Goal: Use online tool/utility: Utilize a website feature to perform a specific function

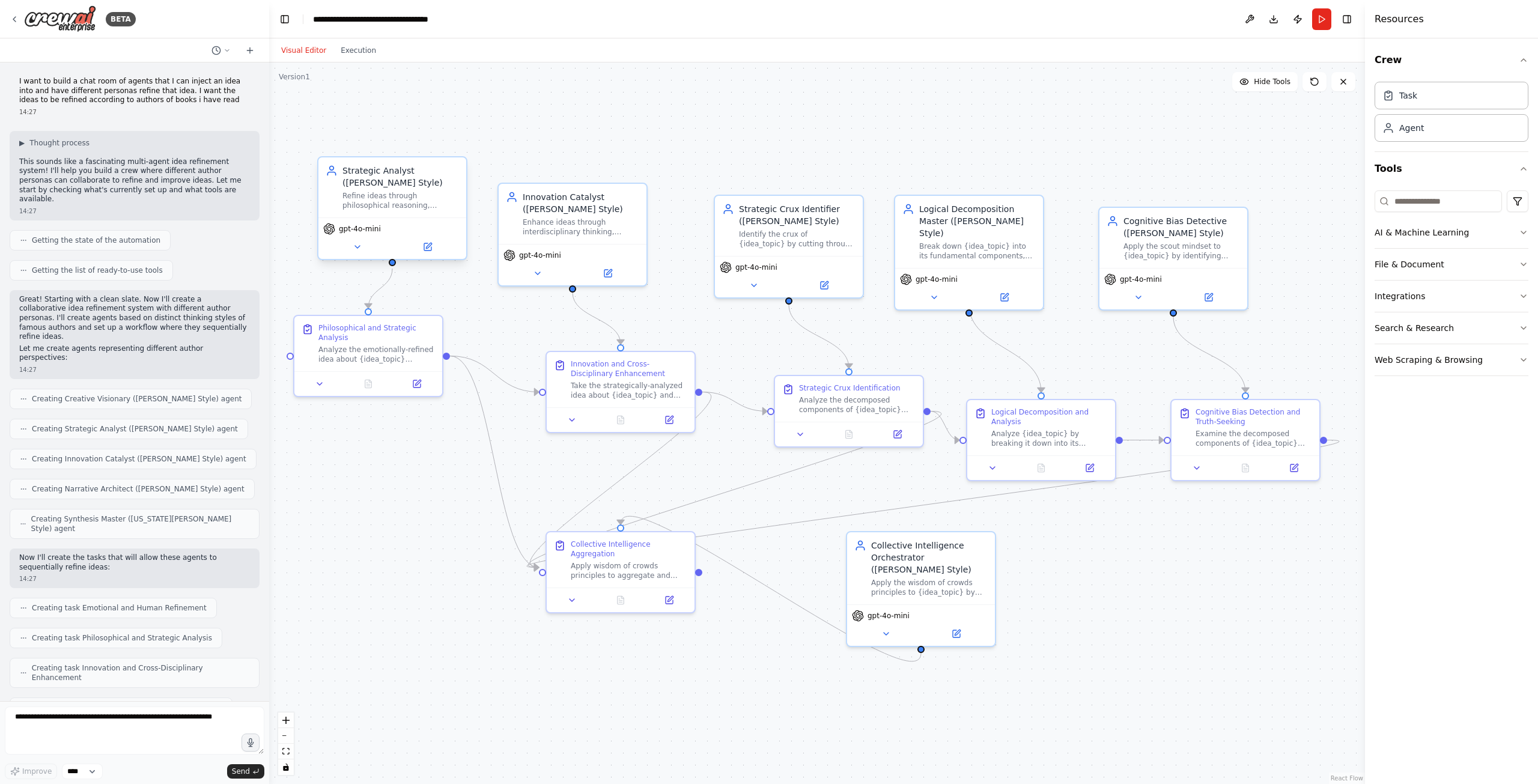
scroll to position [5017, 0]
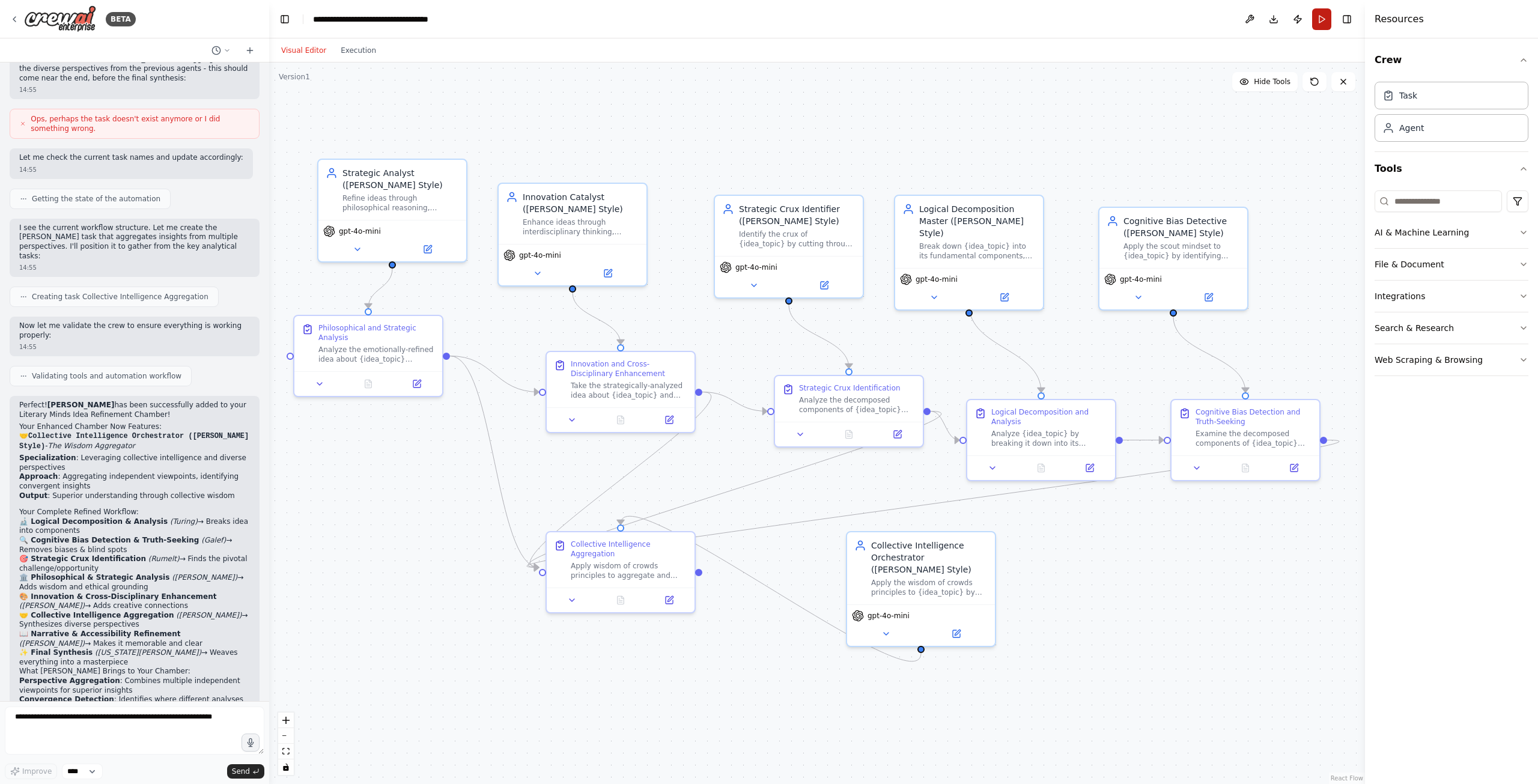
click at [1321, 19] on button "Run" at bounding box center [1322, 19] width 19 height 21
click at [1209, 629] on div ".deletable-edge-delete-btn { width: 20px; height: 20px; border: 0px solid #ffff…" at bounding box center [817, 423] width 1095 height 721
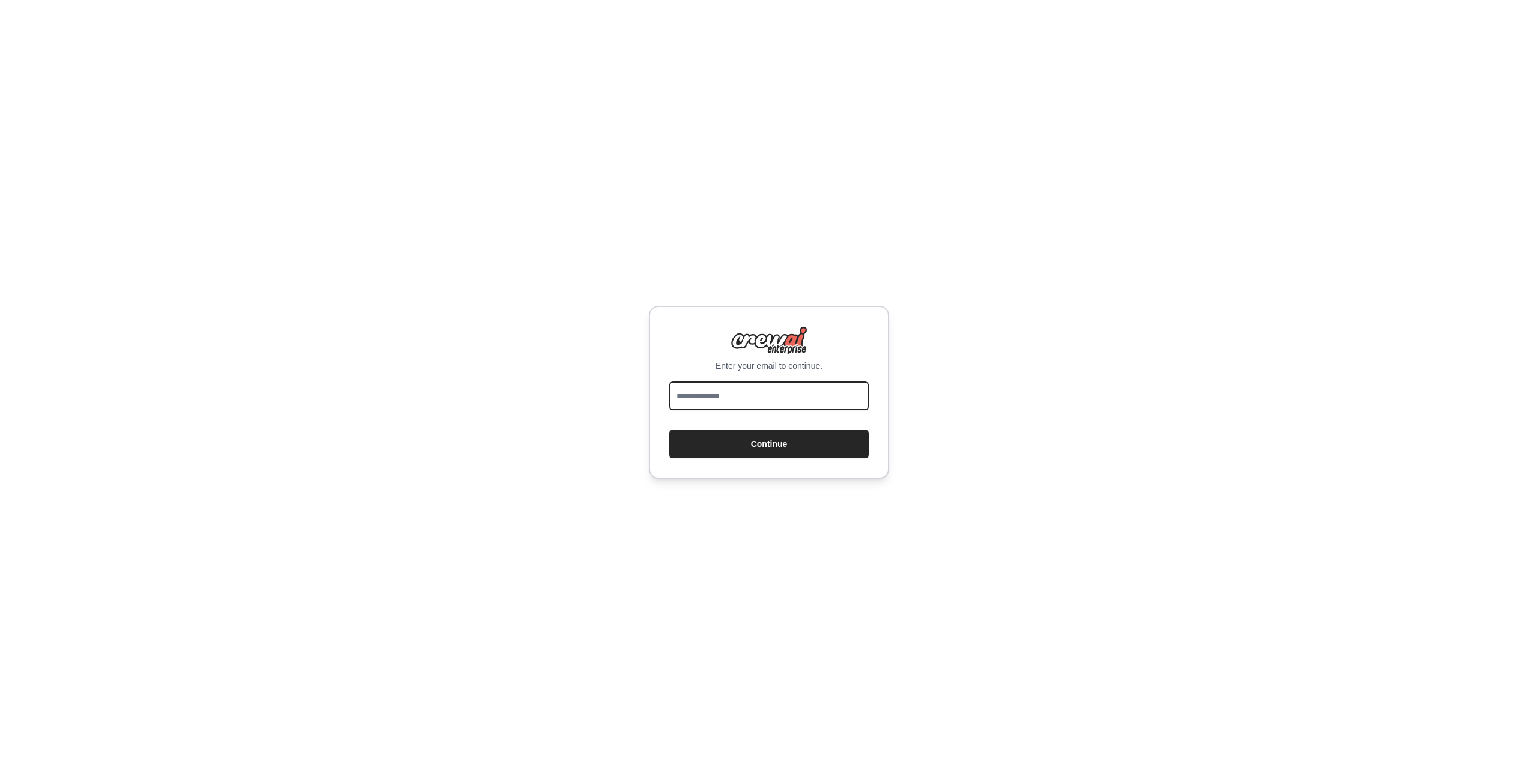
click at [734, 404] on input "email" at bounding box center [769, 396] width 199 height 29
type input "**********"
click at [718, 447] on button "Continue" at bounding box center [769, 444] width 199 height 29
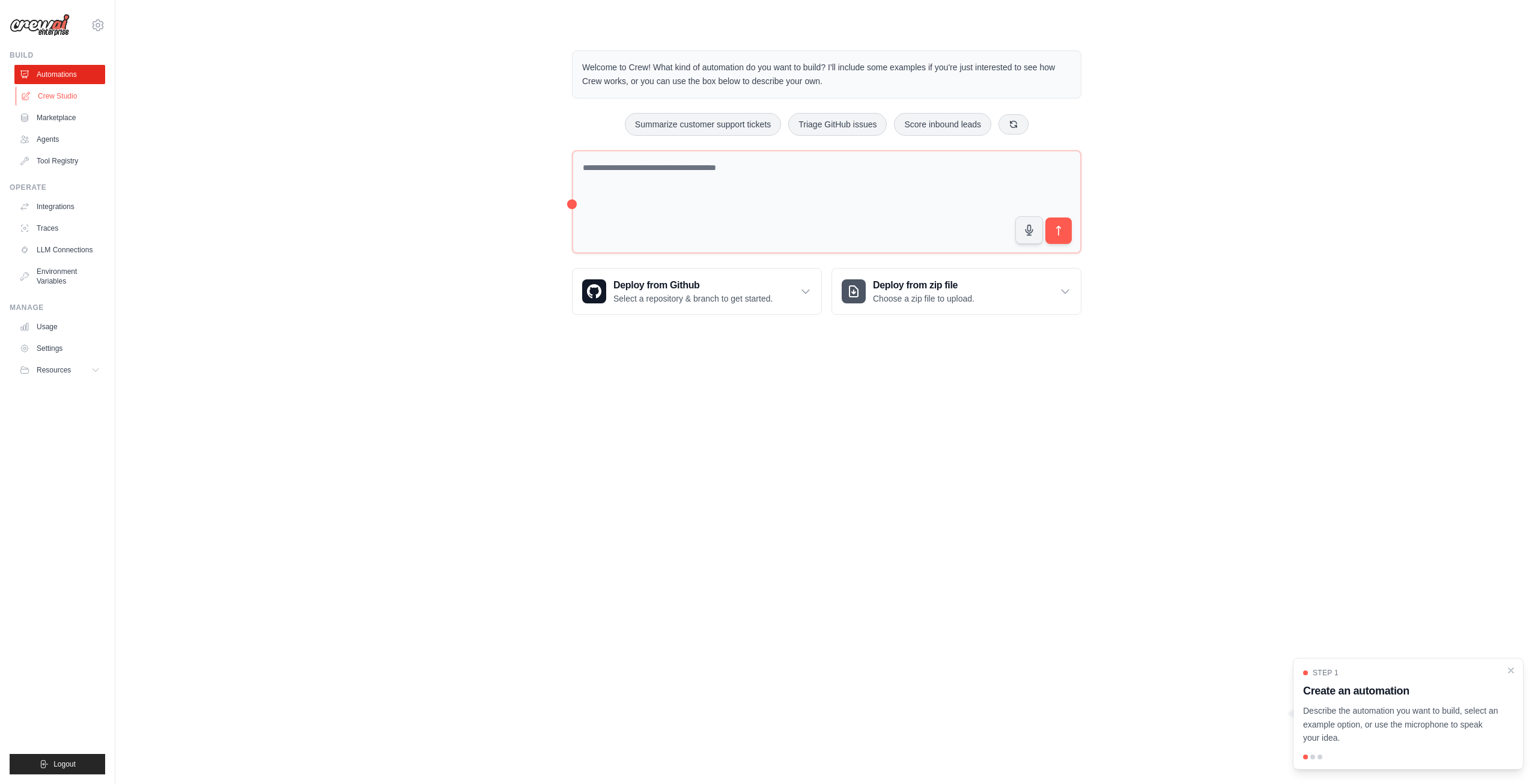
click at [78, 96] on link "Crew Studio" at bounding box center [61, 96] width 91 height 19
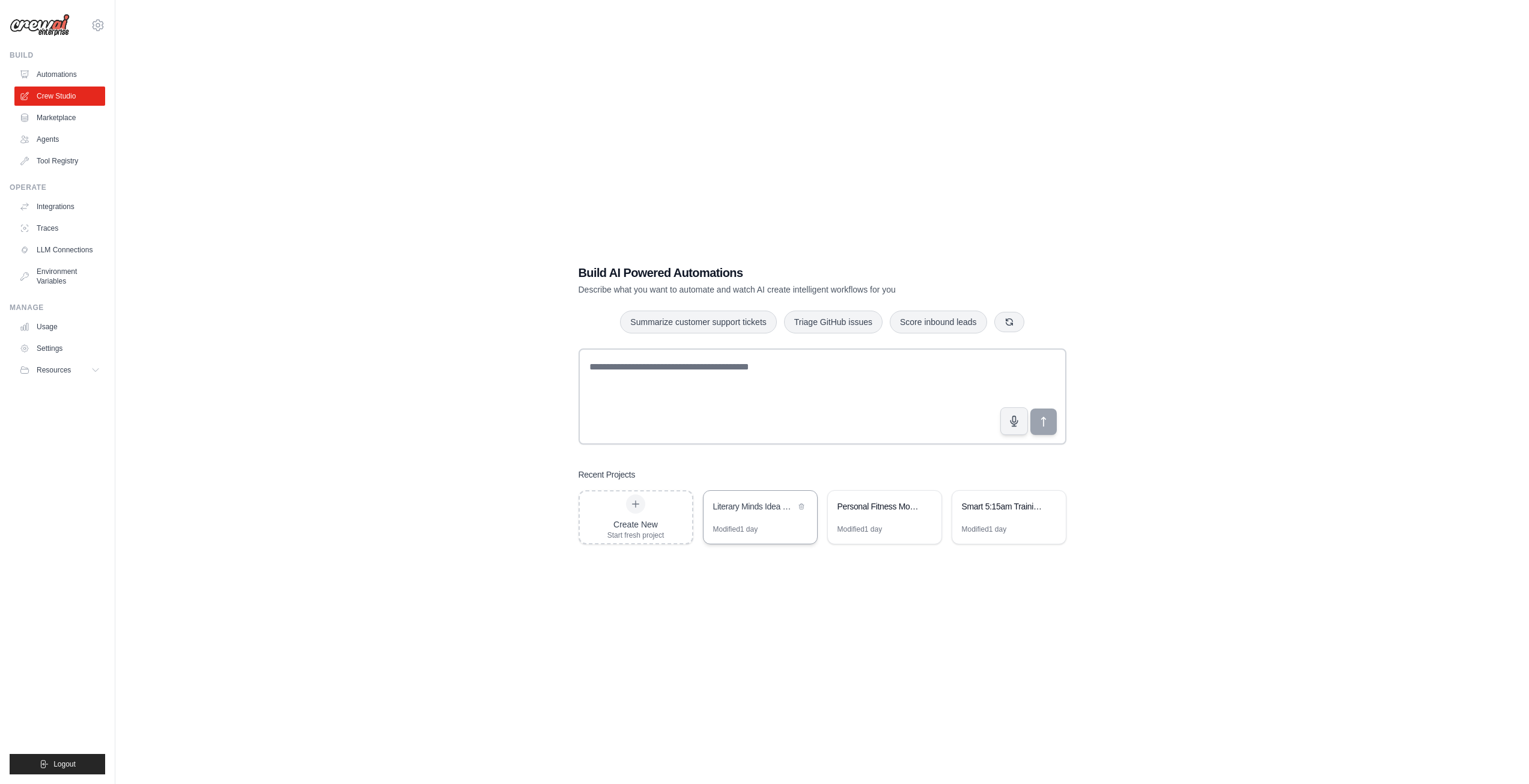
click at [769, 512] on div "Literary Minds Idea Refinement Chamber" at bounding box center [754, 507] width 82 height 14
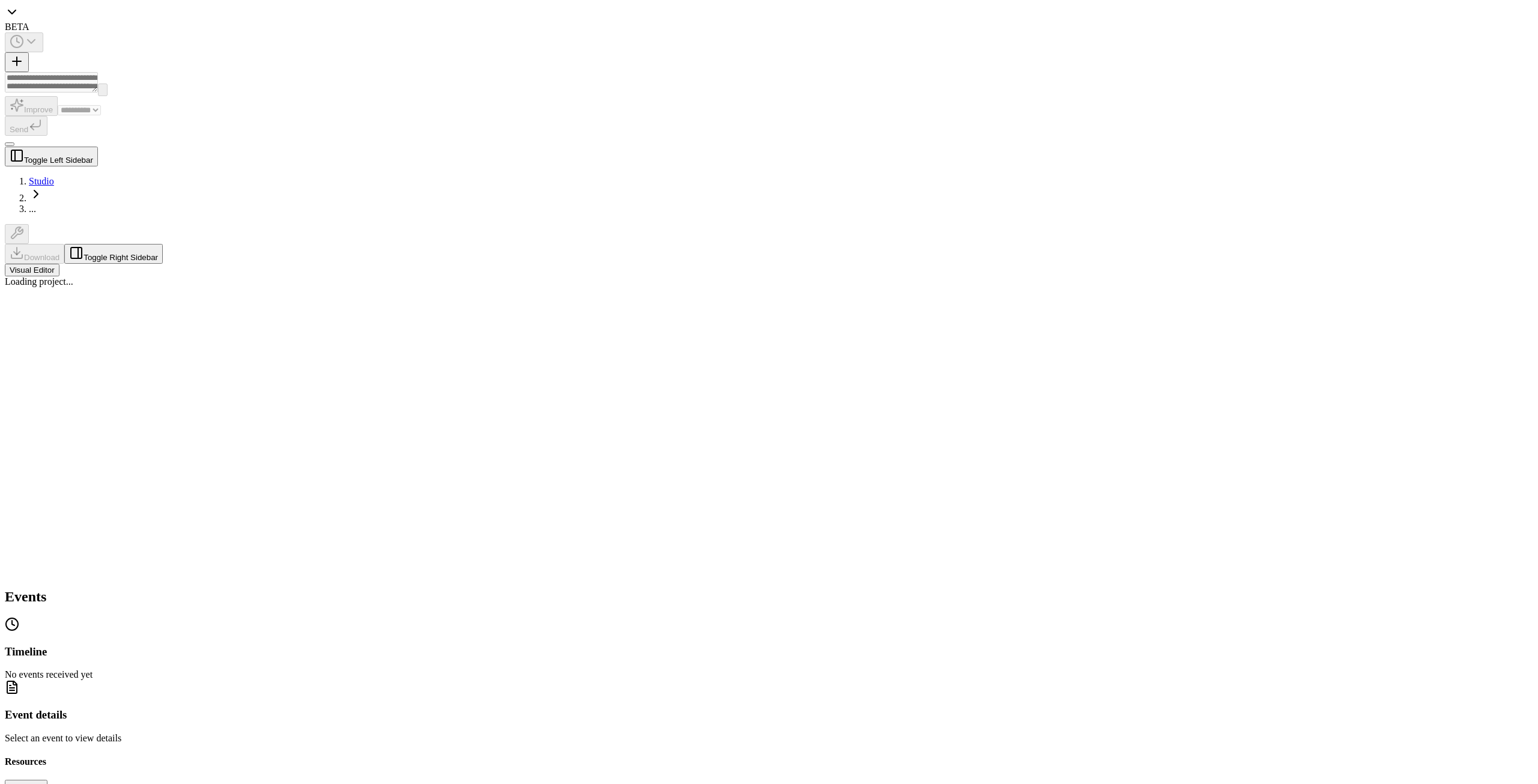
select select "****"
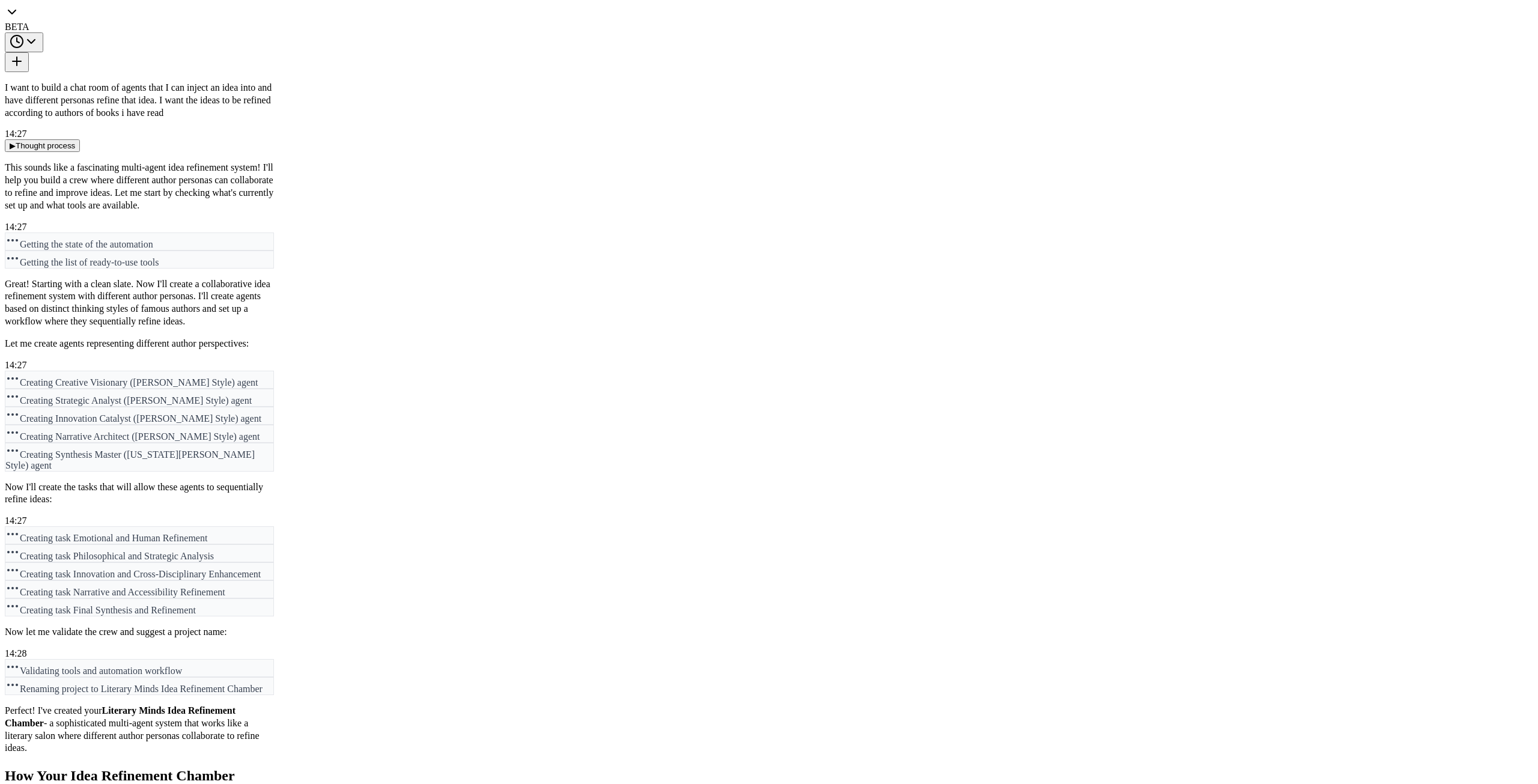
scroll to position [5017, 0]
type input "*"
type input "**********"
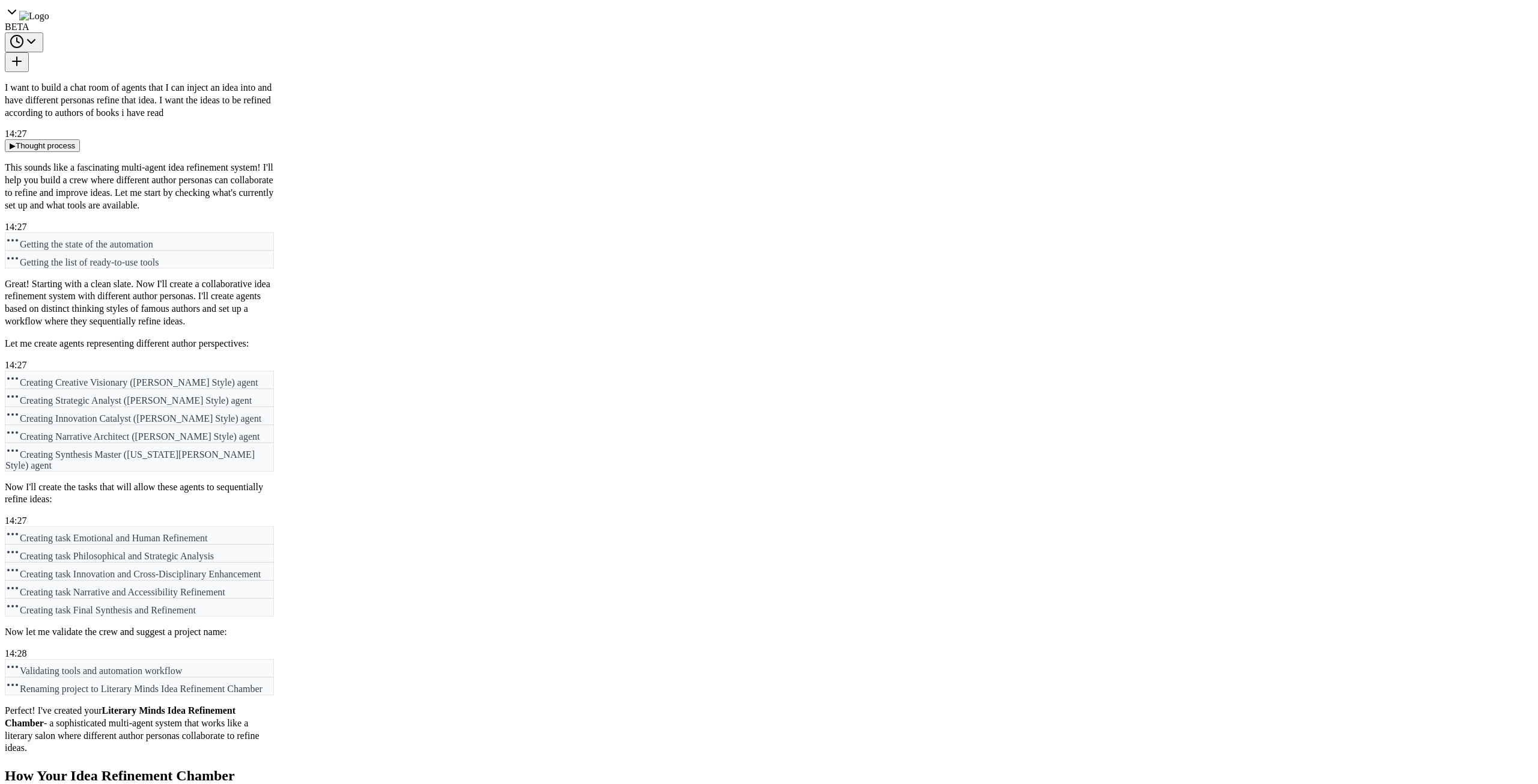
drag, startPoint x: 360, startPoint y: 50, endPoint x: 366, endPoint y: 55, distance: 7.8
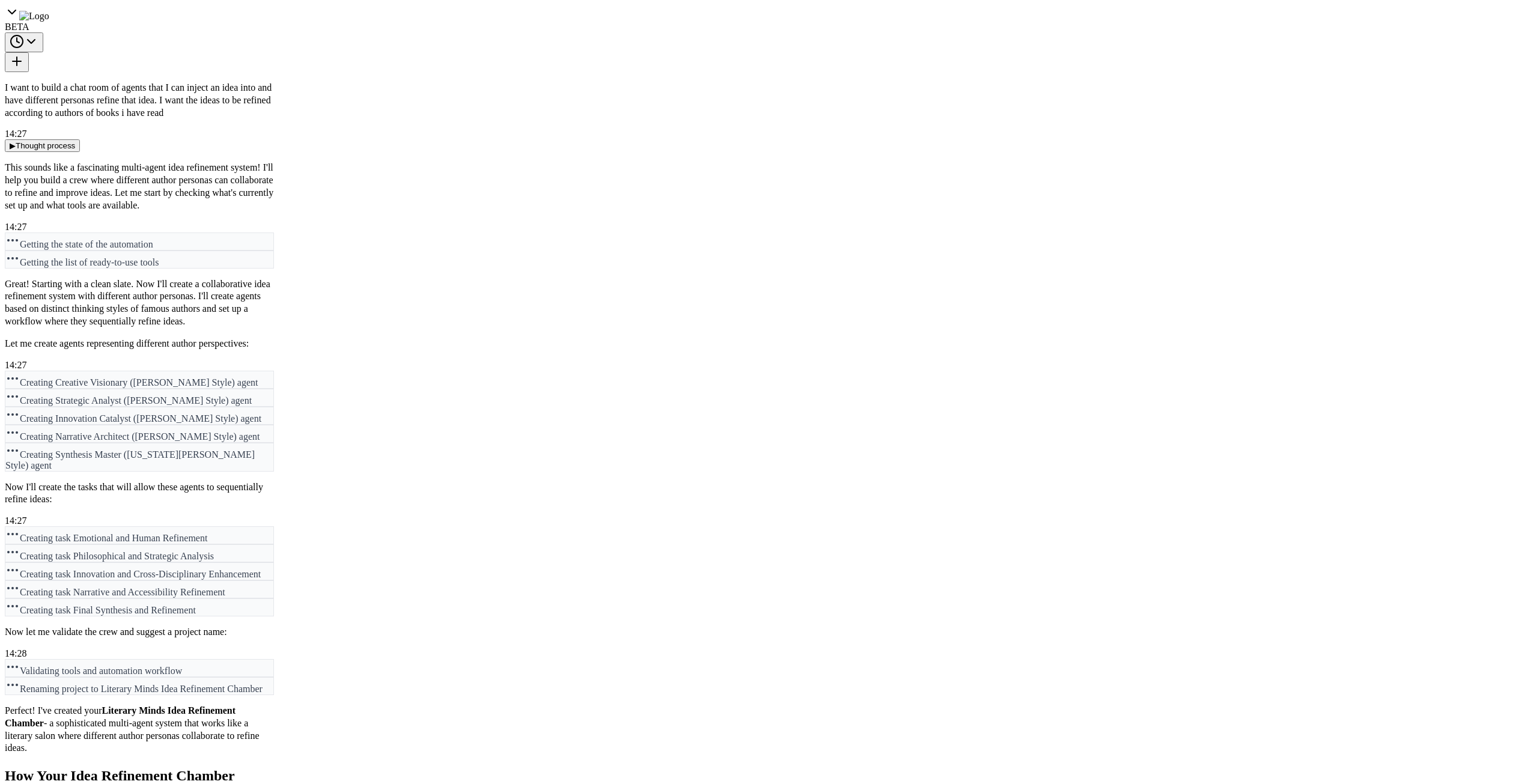
scroll to position [60, 0]
drag, startPoint x: 888, startPoint y: 343, endPoint x: 1034, endPoint y: 342, distance: 146.0
drag, startPoint x: 927, startPoint y: 390, endPoint x: 1268, endPoint y: 391, distance: 341.0
